Goal: Information Seeking & Learning: Learn about a topic

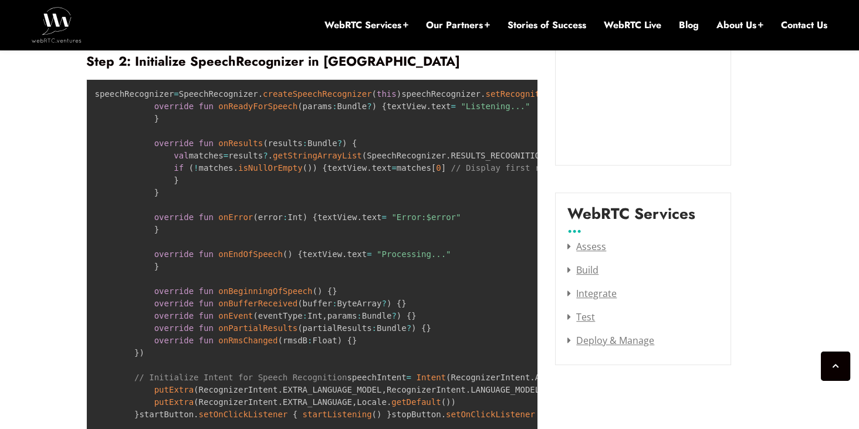
scroll to position [1613, 0]
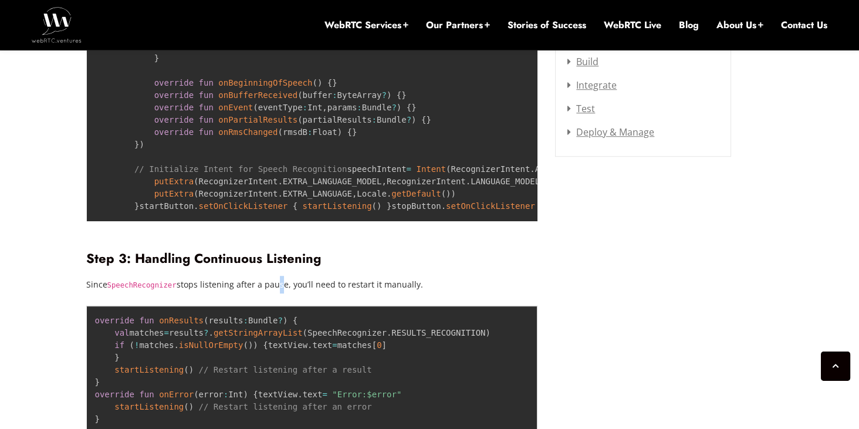
click at [273, 293] on p "Since SpeechRecognizer stops listening after a pause, you’ll need to restart it…" at bounding box center [312, 285] width 452 height 18
drag, startPoint x: 275, startPoint y: 371, endPoint x: 257, endPoint y: 371, distance: 17.6
click at [257, 293] on p "Since SpeechRecognizer stops listening after a pause, you’ll need to restart it…" at bounding box center [312, 285] width 452 height 18
click at [313, 293] on p "Since SpeechRecognizer stops listening after a pause, you’ll need to restart it…" at bounding box center [312, 285] width 452 height 18
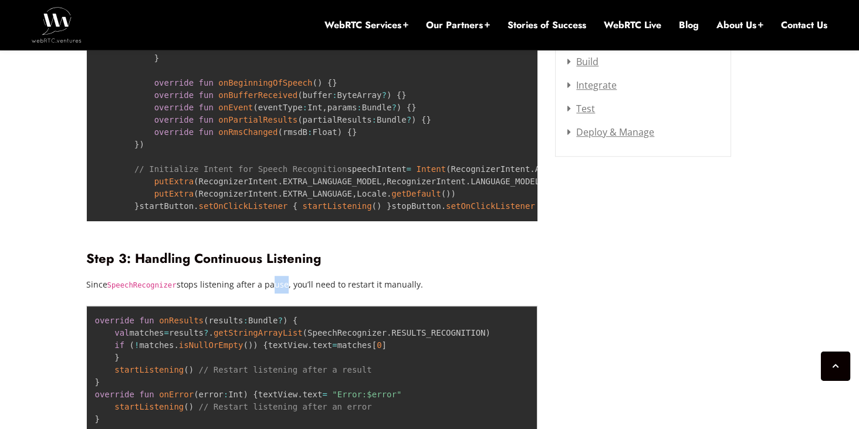
drag, startPoint x: 276, startPoint y: 370, endPoint x: 262, endPoint y: 367, distance: 14.3
click at [262, 293] on p "Since SpeechRecognizer stops listening after a pause, you’ll need to restart it…" at bounding box center [312, 285] width 452 height 18
click at [293, 293] on p "Since SpeechRecognizer stops listening after a pause, you’ll need to restart it…" at bounding box center [312, 285] width 452 height 18
drag, startPoint x: 274, startPoint y: 373, endPoint x: 267, endPoint y: 371, distance: 7.1
click at [267, 293] on p "Since SpeechRecognizer stops listening after a pause, you’ll need to restart it…" at bounding box center [312, 285] width 452 height 18
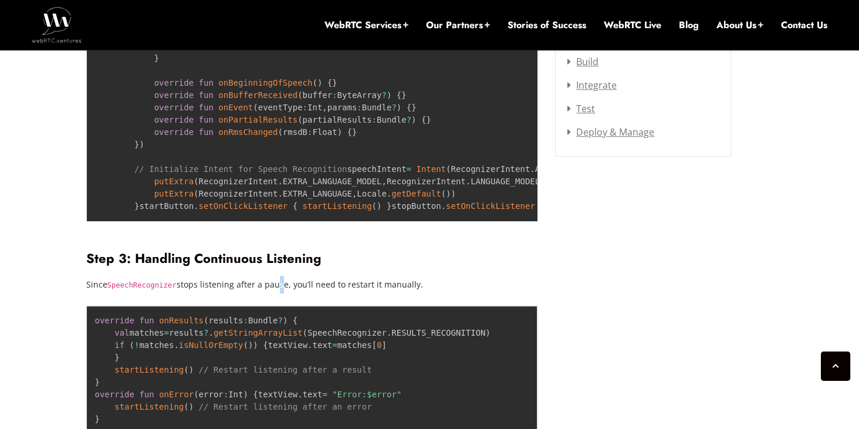
click at [267, 293] on p "Since SpeechRecognizer stops listening after a pause, you’ll need to restart it…" at bounding box center [312, 285] width 452 height 18
click at [270, 293] on p "Since SpeechRecognizer stops listening after a pause, you’ll need to restart it…" at bounding box center [312, 285] width 452 height 18
click at [273, 293] on p "Since SpeechRecognizer stops listening after a pause, you’ll need to restart it…" at bounding box center [312, 285] width 452 height 18
click at [268, 293] on p "Since SpeechRecognizer stops listening after a pause, you’ll need to restart it…" at bounding box center [312, 285] width 452 height 18
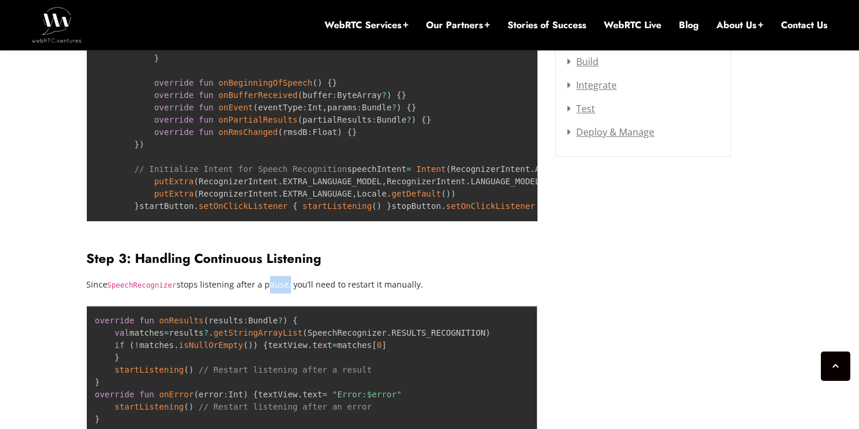
click at [269, 293] on p "Since SpeechRecognizer stops listening after a pause, you’ll need to restart it…" at bounding box center [312, 285] width 452 height 18
click at [268, 293] on p "Since SpeechRecognizer stops listening after a pause, you’ll need to restart it…" at bounding box center [312, 285] width 452 height 18
click at [289, 293] on p "Since SpeechRecognizer stops listening after a pause, you’ll need to restart it…" at bounding box center [312, 285] width 452 height 18
click at [347, 293] on p "Since SpeechRecognizer stops listening after a pause, you’ll need to restart it…" at bounding box center [312, 285] width 452 height 18
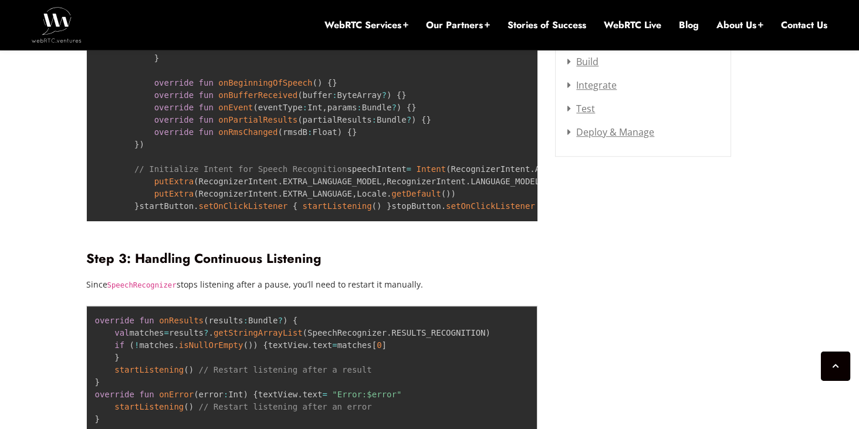
click at [357, 293] on p "Since SpeechRecognizer stops listening after a pause, you’ll need to restart it…" at bounding box center [312, 285] width 452 height 18
drag, startPoint x: 353, startPoint y: 370, endPoint x: 346, endPoint y: 370, distance: 6.5
click at [346, 293] on p "Since SpeechRecognizer stops listening after a pause, you’ll need to restart it…" at bounding box center [312, 285] width 452 height 18
drag, startPoint x: 353, startPoint y: 370, endPoint x: 345, endPoint y: 368, distance: 7.7
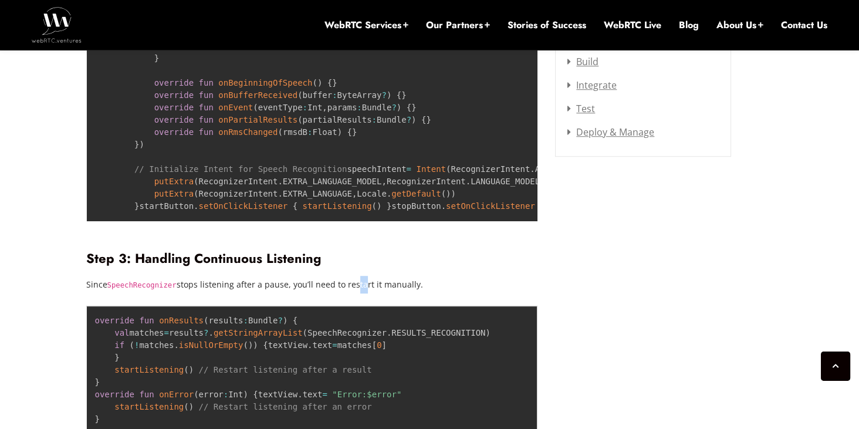
click at [345, 293] on p "Since SpeechRecognizer stops listening after a pause, you’ll need to restart it…" at bounding box center [312, 285] width 452 height 18
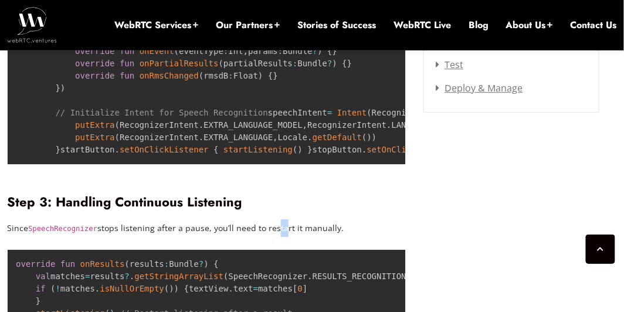
scroll to position [1827, 0]
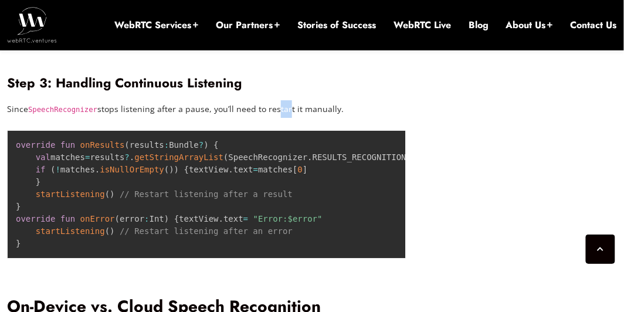
drag, startPoint x: 279, startPoint y: 228, endPoint x: 268, endPoint y: 229, distance: 11.2
click at [268, 118] on p "Since SpeechRecognizer stops listening after a pause, you’ll need to restart it…" at bounding box center [206, 109] width 399 height 18
drag, startPoint x: 183, startPoint y: 228, endPoint x: 196, endPoint y: 226, distance: 13.0
click at [196, 118] on p "Since SpeechRecognizer stops listening after a pause, you’ll need to restart it…" at bounding box center [206, 109] width 399 height 18
click at [103, 118] on p "Since SpeechRecognizer stops listening after a pause, you’ll need to restart it…" at bounding box center [206, 109] width 399 height 18
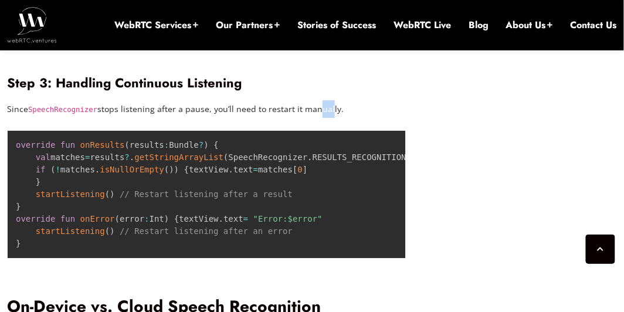
drag, startPoint x: 306, startPoint y: 226, endPoint x: 319, endPoint y: 225, distance: 13.0
click at [319, 118] on p "Since SpeechRecognizer stops listening after a pause, you’ll need to restart it…" at bounding box center [206, 109] width 399 height 18
drag, startPoint x: 171, startPoint y: 263, endPoint x: 181, endPoint y: 263, distance: 10.0
click at [181, 248] on code "override fun onResults ( results : Bundle ? ) { val matches = results ? . getSt…" at bounding box center [213, 194] width 395 height 108
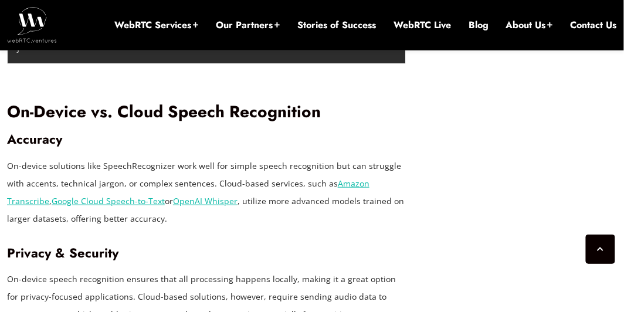
scroll to position [2040, 0]
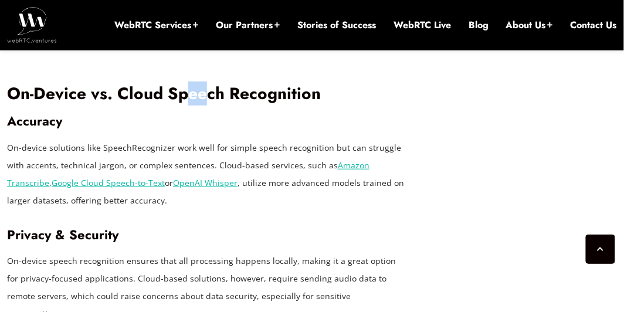
drag, startPoint x: 202, startPoint y: 239, endPoint x: 190, endPoint y: 239, distance: 11.7
click at [190, 104] on h2 "On-Device vs. Cloud Speech Recognition" at bounding box center [206, 94] width 399 height 21
drag, startPoint x: 256, startPoint y: 236, endPoint x: 296, endPoint y: 241, distance: 39.7
click at [296, 104] on h2 "On-Device vs. Cloud Speech Recognition" at bounding box center [206, 94] width 399 height 21
drag, startPoint x: 24, startPoint y: 263, endPoint x: 48, endPoint y: 263, distance: 23.5
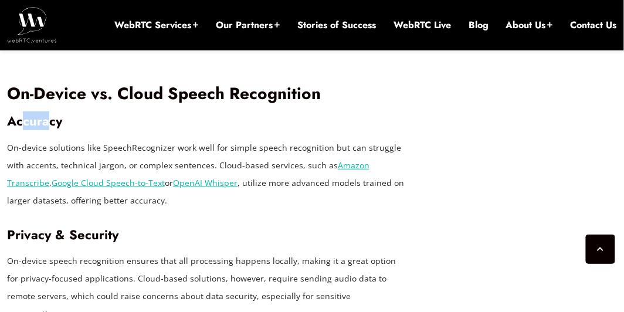
click at [48, 129] on h3 "Accuracy" at bounding box center [206, 121] width 399 height 16
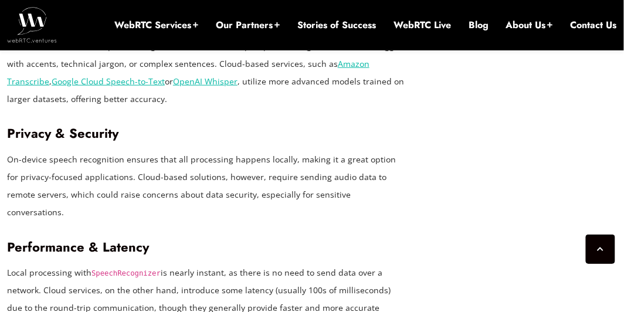
scroll to position [2147, 0]
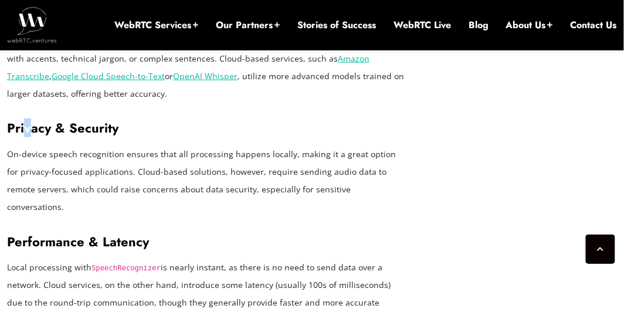
drag, startPoint x: 23, startPoint y: 273, endPoint x: 32, endPoint y: 270, distance: 8.5
click at [32, 136] on h3 "Privacy & Security" at bounding box center [206, 128] width 399 height 16
drag, startPoint x: 82, startPoint y: 272, endPoint x: 101, endPoint y: 271, distance: 20.0
click at [101, 136] on h3 "Privacy & Security" at bounding box center [206, 128] width 399 height 16
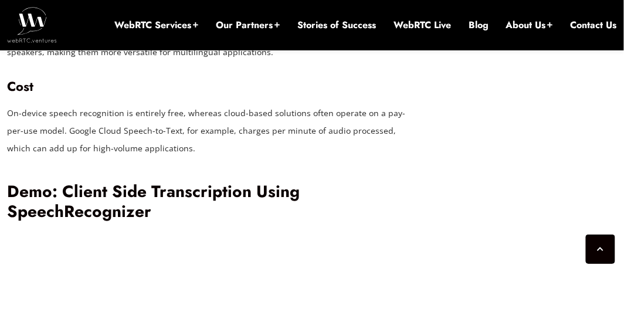
scroll to position [2467, 0]
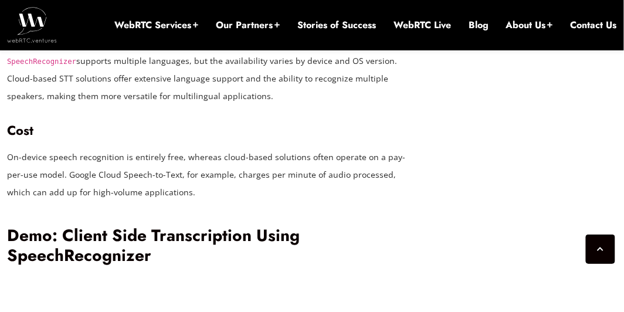
drag, startPoint x: 105, startPoint y: 158, endPoint x: 86, endPoint y: 164, distance: 19.7
click at [86, 43] on h3 "Language Support" at bounding box center [206, 35] width 399 height 16
drag, startPoint x: 24, startPoint y: 159, endPoint x: 41, endPoint y: 161, distance: 17.2
click at [41, 43] on h3 "Language Support" at bounding box center [206, 35] width 399 height 16
drag, startPoint x: 28, startPoint y: 258, endPoint x: 18, endPoint y: 258, distance: 9.4
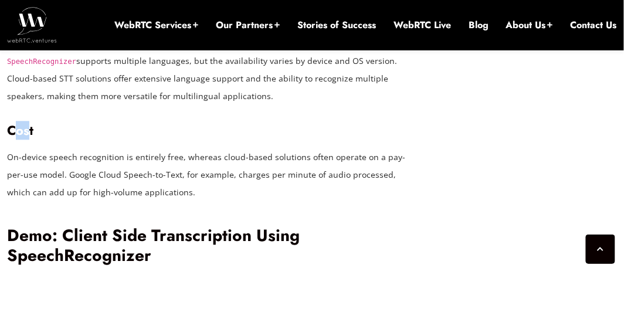
click at [18, 138] on h3 "Cost" at bounding box center [206, 131] width 399 height 16
click at [46, 138] on h3 "Cost" at bounding box center [206, 131] width 399 height 16
drag, startPoint x: 28, startPoint y: 259, endPoint x: 15, endPoint y: 256, distance: 13.2
click at [15, 138] on h3 "Cost" at bounding box center [206, 131] width 399 height 16
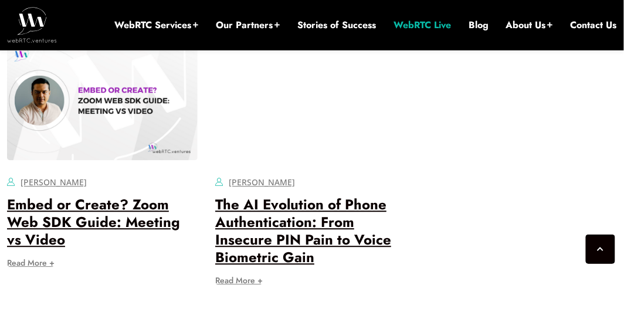
scroll to position [3423, 0]
